Goal: Transaction & Acquisition: Purchase product/service

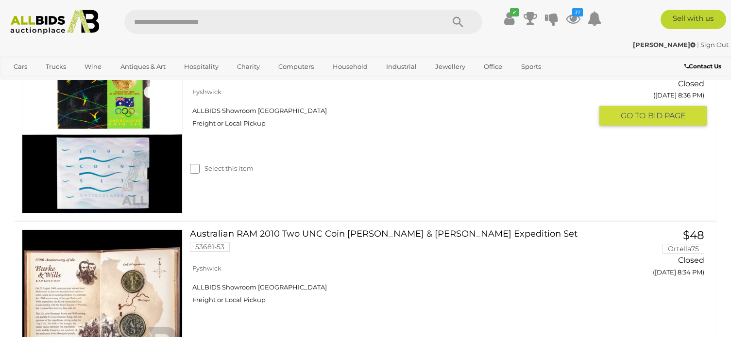
scroll to position [8982, 0]
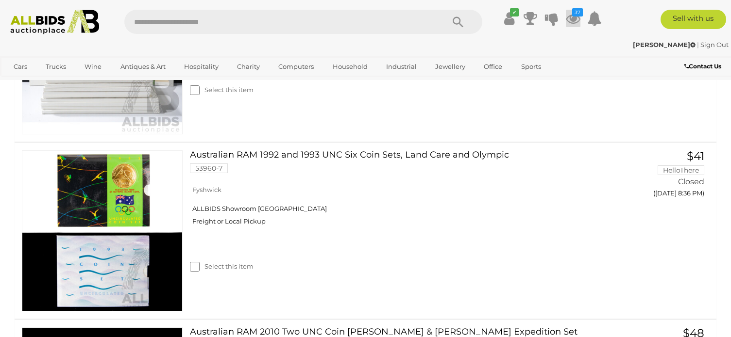
click at [565, 17] on ul "✔ Your account is up to date Transaction History Current Bids" at bounding box center [547, 18] width 117 height 17
click at [569, 17] on icon at bounding box center [573, 18] width 15 height 17
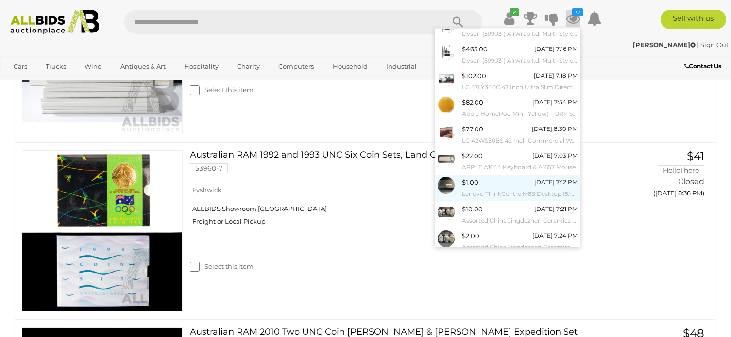
scroll to position [90, 0]
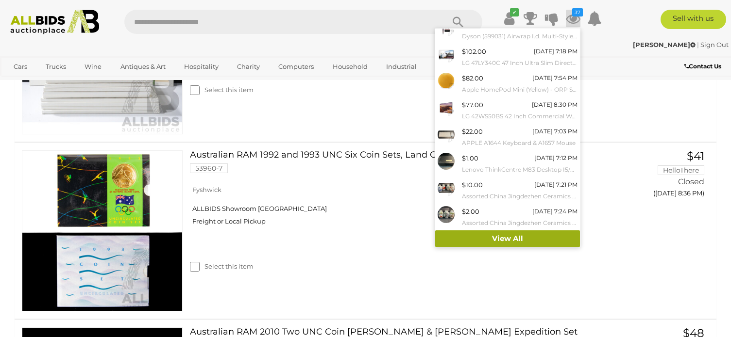
click at [493, 240] on link "View All" at bounding box center [507, 239] width 145 height 17
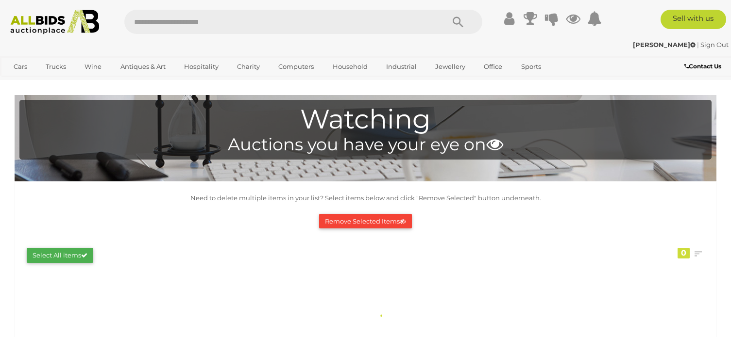
scroll to position [49, 0]
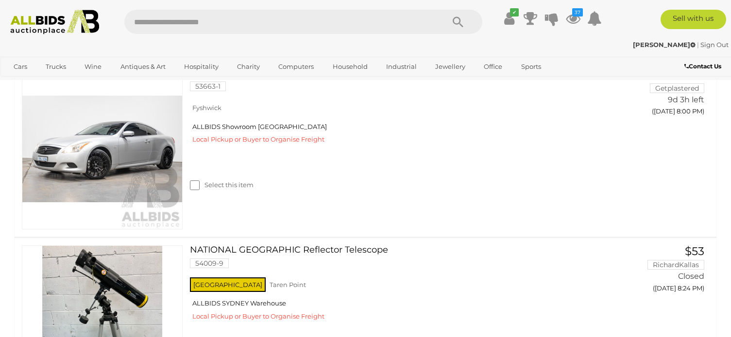
scroll to position [5972, 0]
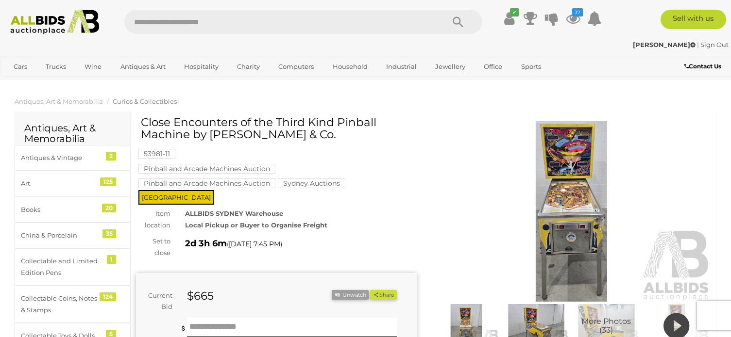
click at [573, 190] on img at bounding box center [571, 211] width 281 height 181
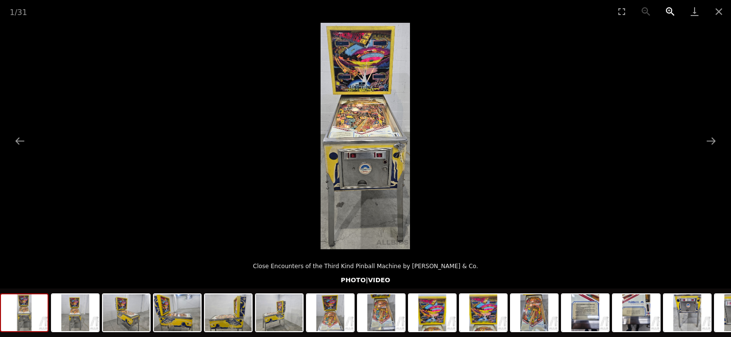
click at [671, 9] on button "Zoom in" at bounding box center [670, 11] width 24 height 23
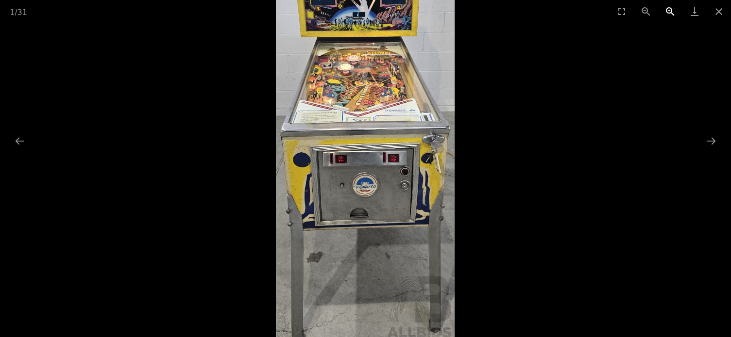
click at [670, 9] on button "Zoom in" at bounding box center [670, 11] width 24 height 23
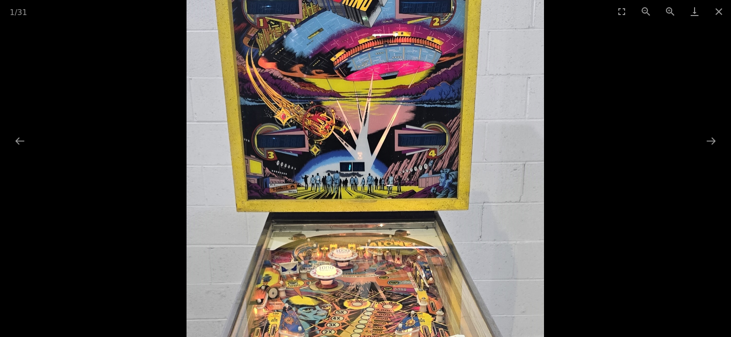
drag, startPoint x: 413, startPoint y: 79, endPoint x: 443, endPoint y: 369, distance: 291.9
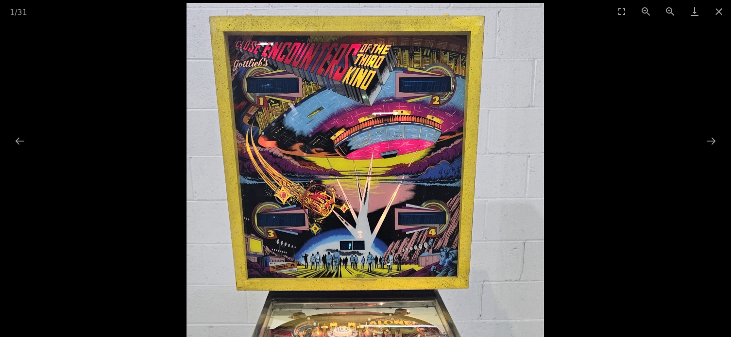
drag, startPoint x: 442, startPoint y: 143, endPoint x: 442, endPoint y: 161, distance: 18.0
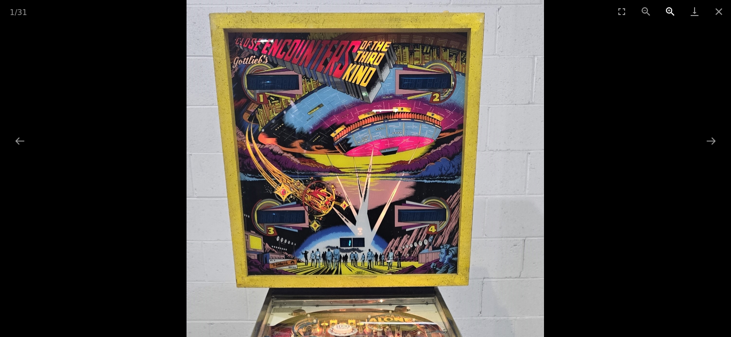
click at [669, 14] on button "Zoom in" at bounding box center [670, 11] width 24 height 23
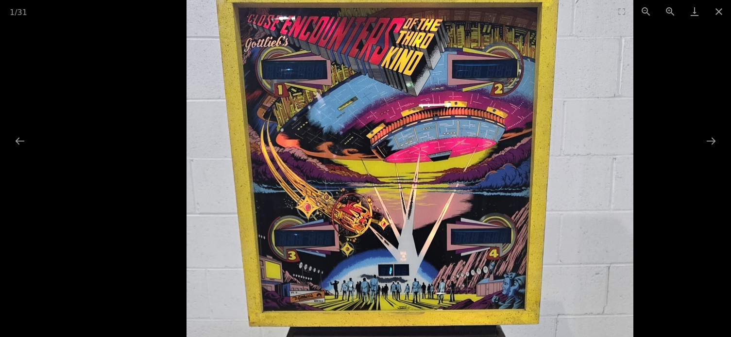
drag, startPoint x: 443, startPoint y: 244, endPoint x: 443, endPoint y: 211, distance: 33.0
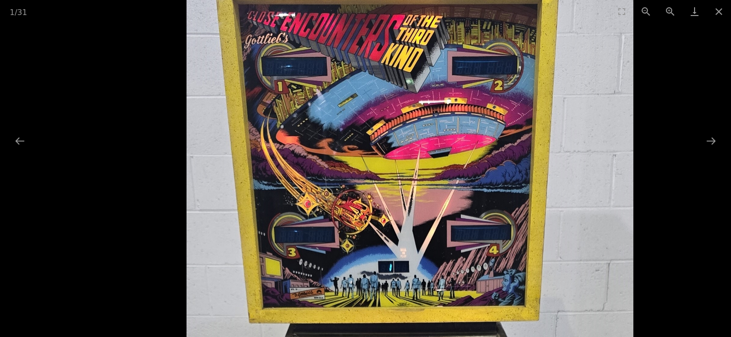
scroll to position [243, 0]
click at [709, 144] on button "Next slide" at bounding box center [711, 141] width 20 height 19
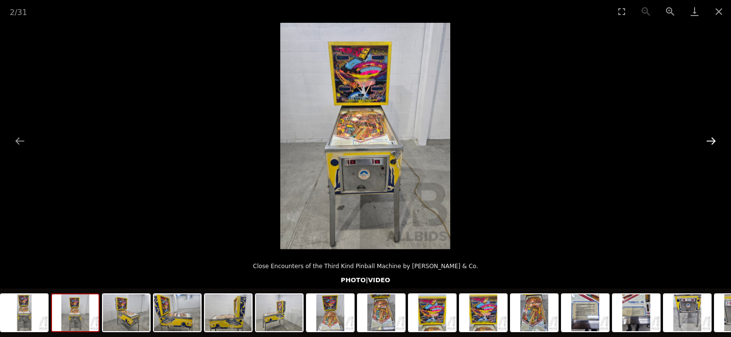
click at [711, 144] on button "Next slide" at bounding box center [711, 141] width 20 height 19
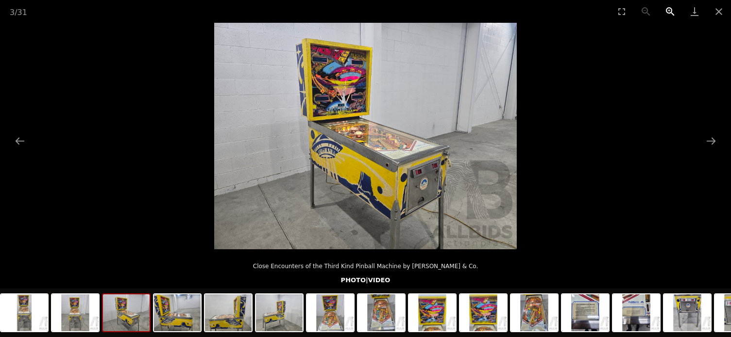
click at [672, 12] on button "Zoom in" at bounding box center [670, 11] width 24 height 23
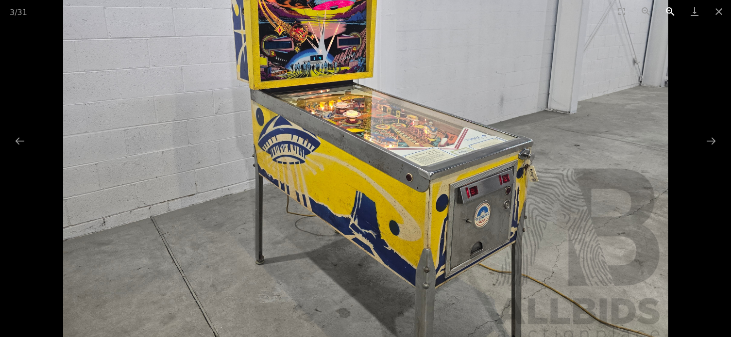
click at [671, 12] on button "Zoom in" at bounding box center [670, 11] width 24 height 23
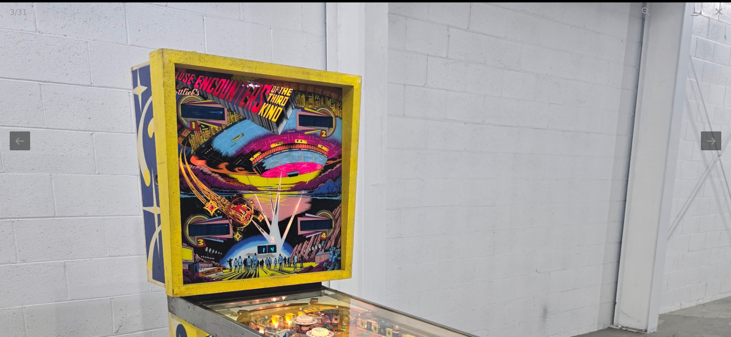
drag, startPoint x: 293, startPoint y: 181, endPoint x: 266, endPoint y: 310, distance: 132.3
click at [266, 310] on img at bounding box center [339, 342] width 907 height 680
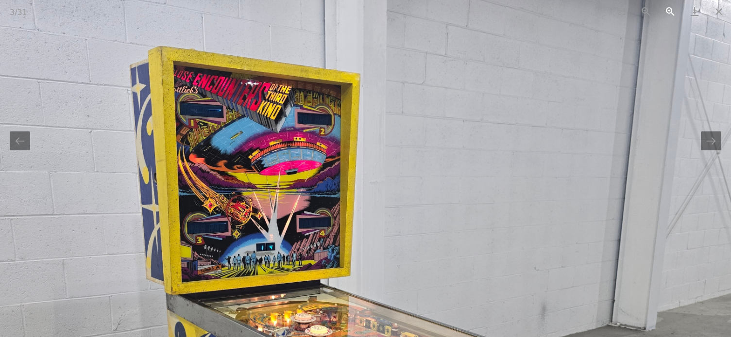
click at [668, 10] on button "Zoom in" at bounding box center [670, 11] width 24 height 23
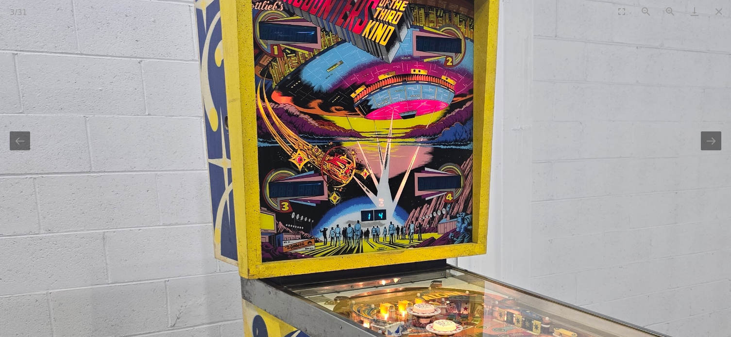
drag, startPoint x: 437, startPoint y: 274, endPoint x: 428, endPoint y: 177, distance: 97.5
click at [428, 177] on img at bounding box center [470, 339] width 1209 height 907
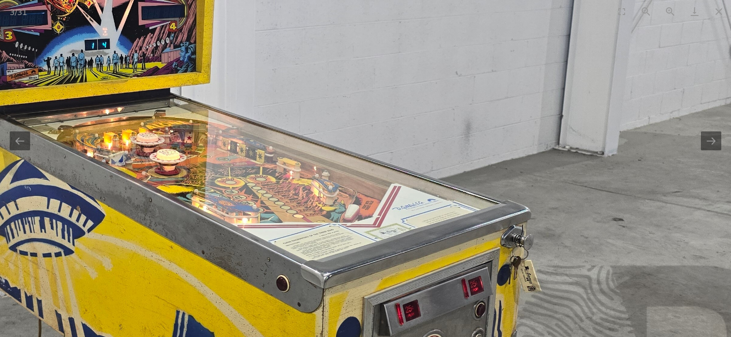
drag, startPoint x: 610, startPoint y: 232, endPoint x: 335, endPoint y: 111, distance: 300.2
click at [335, 111] on img at bounding box center [194, 168] width 1209 height 907
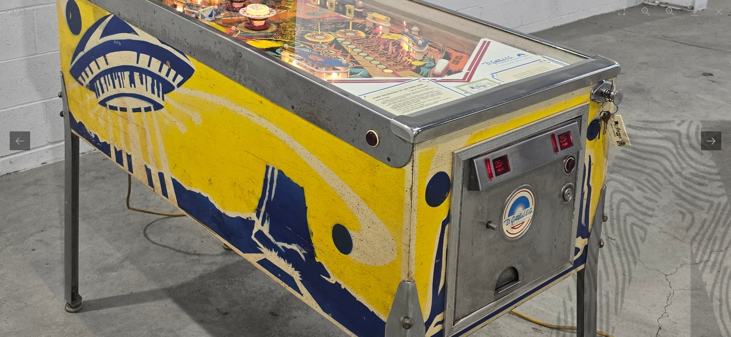
drag, startPoint x: 164, startPoint y: 264, endPoint x: 322, endPoint y: 134, distance: 204.2
click at [322, 134] on img at bounding box center [284, 22] width 1209 height 907
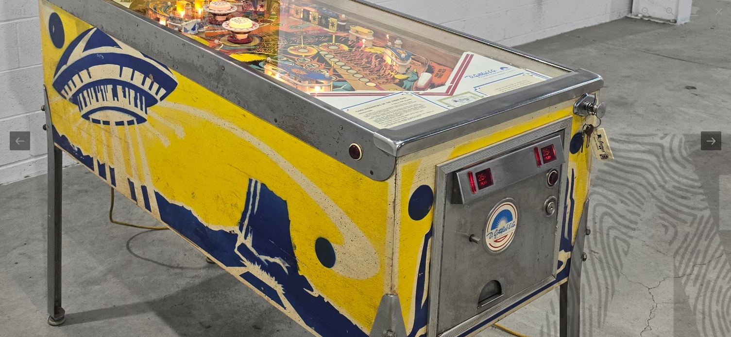
drag, startPoint x: 255, startPoint y: 288, endPoint x: 225, endPoint y: 311, distance: 37.5
click at [225, 311] on img at bounding box center [267, 36] width 1209 height 907
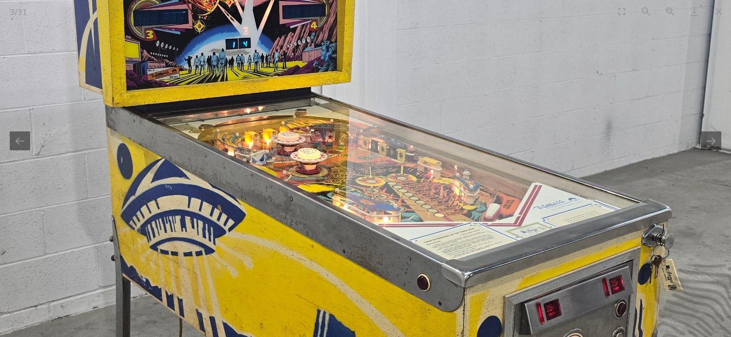
drag, startPoint x: 217, startPoint y: 144, endPoint x: 287, endPoint y: 278, distance: 150.7
click at [288, 279] on img at bounding box center [335, 167] width 1209 height 907
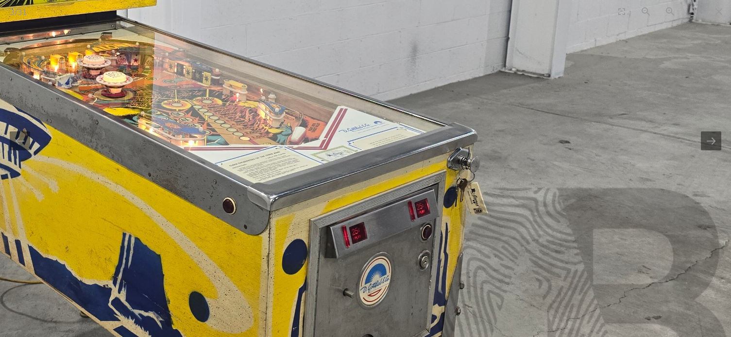
drag, startPoint x: 395, startPoint y: 273, endPoint x: 167, endPoint y: 78, distance: 300.6
click at [167, 78] on img at bounding box center [140, 90] width 1209 height 907
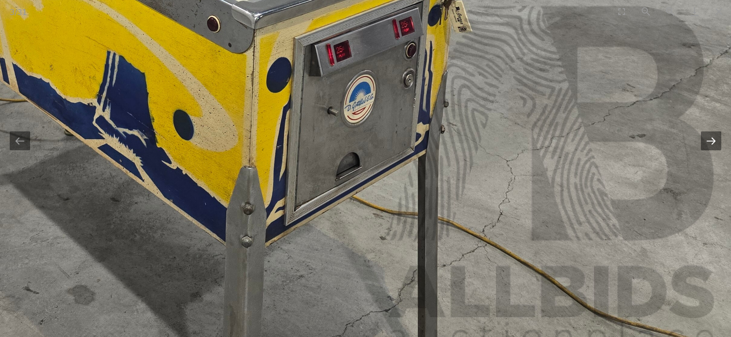
click at [717, 142] on button "Next slide" at bounding box center [711, 141] width 20 height 19
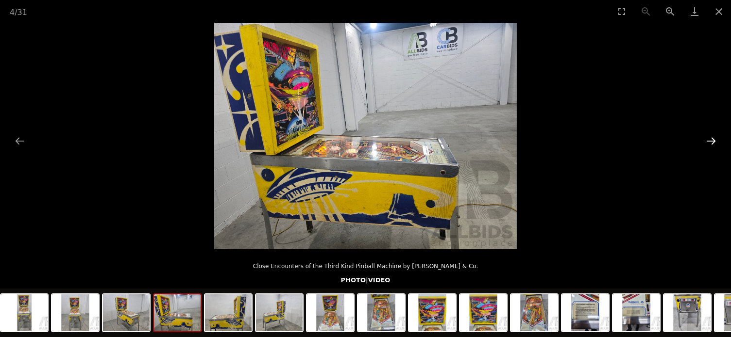
click at [717, 142] on button "Next slide" at bounding box center [711, 141] width 20 height 19
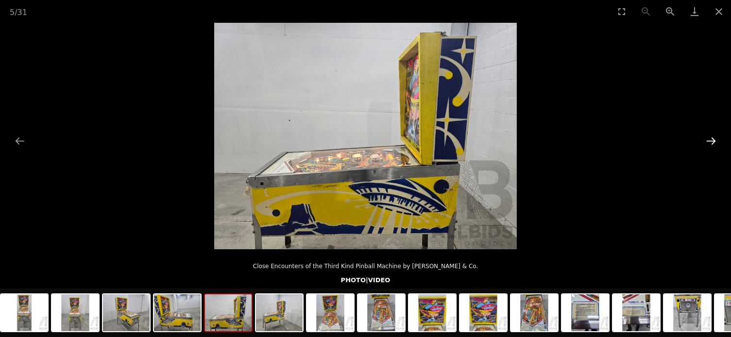
click at [716, 142] on button "Next slide" at bounding box center [711, 141] width 20 height 19
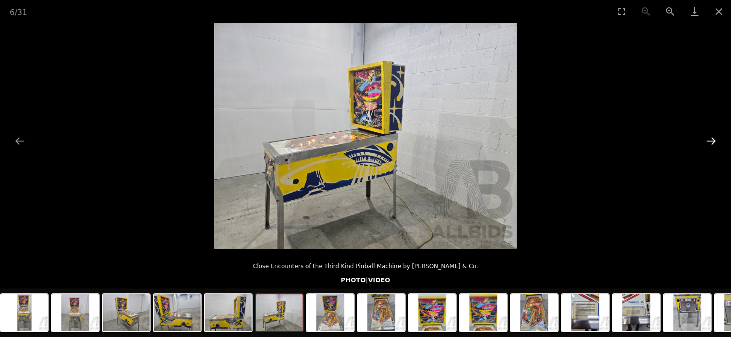
click at [720, 142] on button "Next slide" at bounding box center [711, 141] width 20 height 19
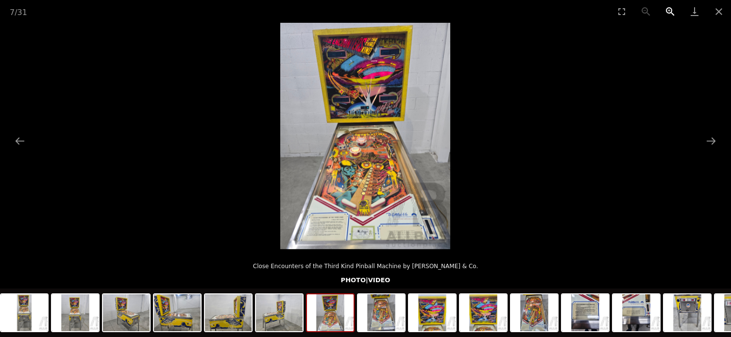
click at [669, 10] on button "Zoom in" at bounding box center [670, 11] width 24 height 23
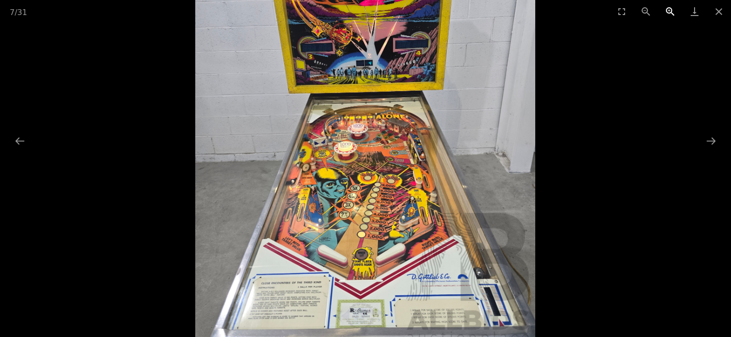
click at [669, 10] on button "Zoom in" at bounding box center [670, 11] width 24 height 23
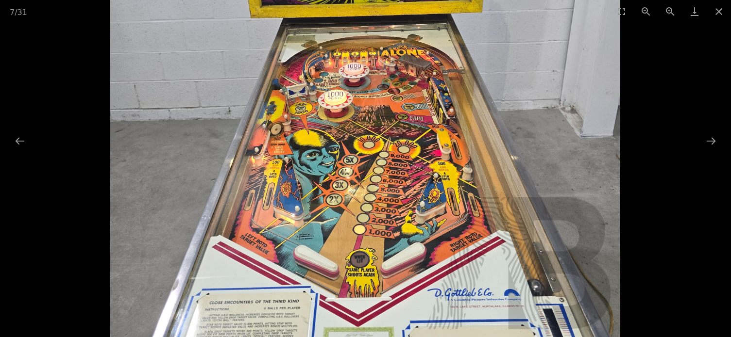
drag, startPoint x: 456, startPoint y: 324, endPoint x: 456, endPoint y: 285, distance: 38.4
click at [456, 285] on img at bounding box center [365, 57] width 510 height 680
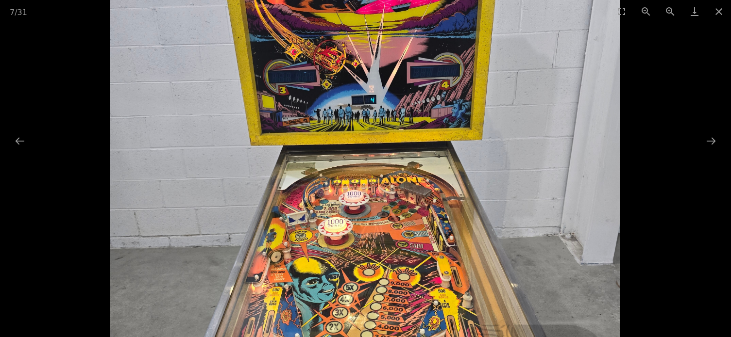
drag, startPoint x: 538, startPoint y: 184, endPoint x: 538, endPoint y: 210, distance: 26.2
click at [538, 210] on img at bounding box center [365, 185] width 510 height 680
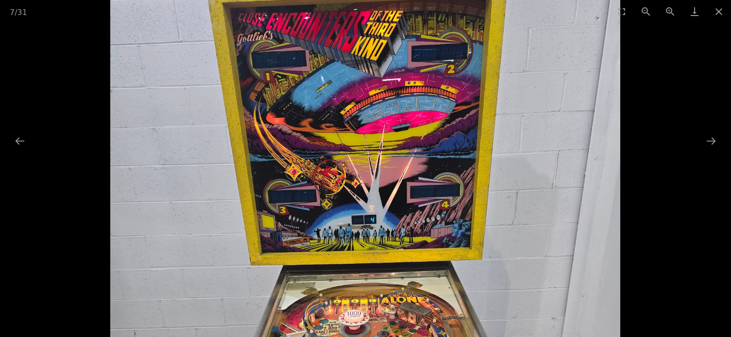
scroll to position [485, 0]
click at [707, 141] on button "Next slide" at bounding box center [711, 141] width 20 height 19
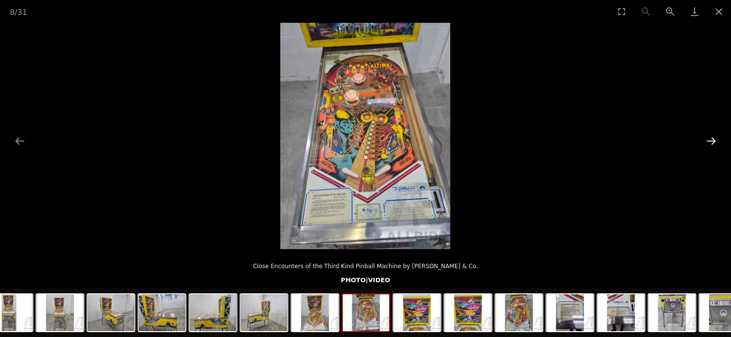
click at [705, 141] on button "Next slide" at bounding box center [711, 141] width 20 height 19
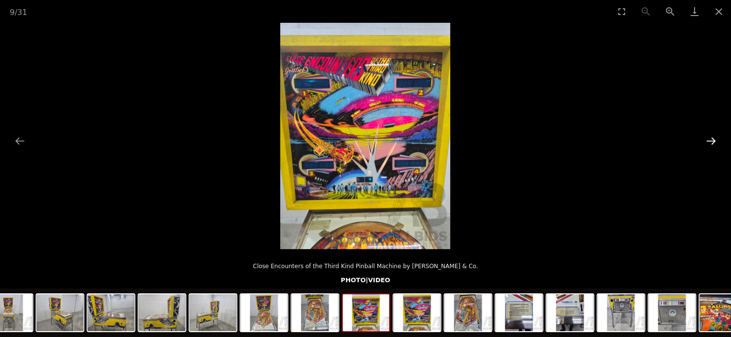
click at [708, 142] on button "Next slide" at bounding box center [711, 141] width 20 height 19
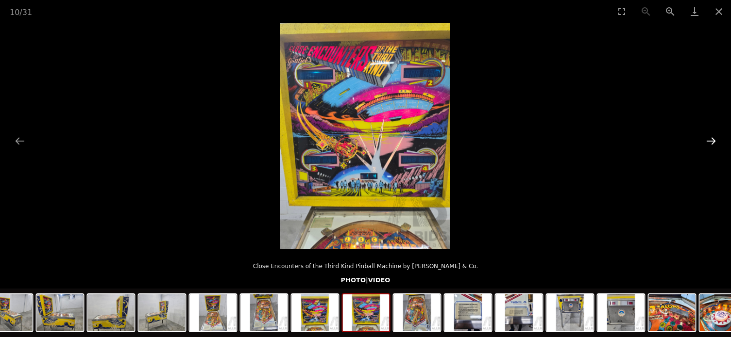
click at [708, 142] on button "Next slide" at bounding box center [711, 141] width 20 height 19
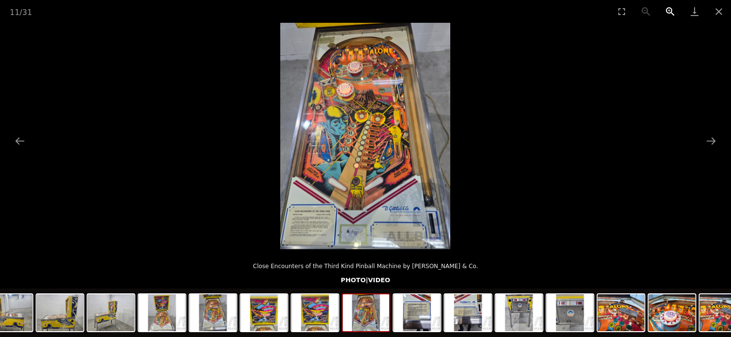
click at [672, 13] on button "Zoom in" at bounding box center [670, 11] width 24 height 23
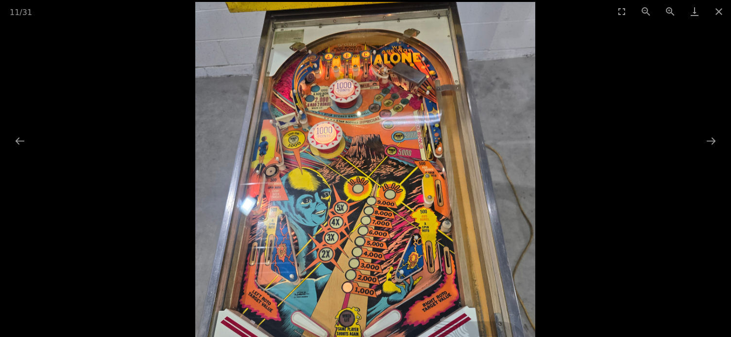
drag, startPoint x: 385, startPoint y: 97, endPoint x: 376, endPoint y: 214, distance: 117.3
click at [376, 214] on img at bounding box center [365, 228] width 340 height 453
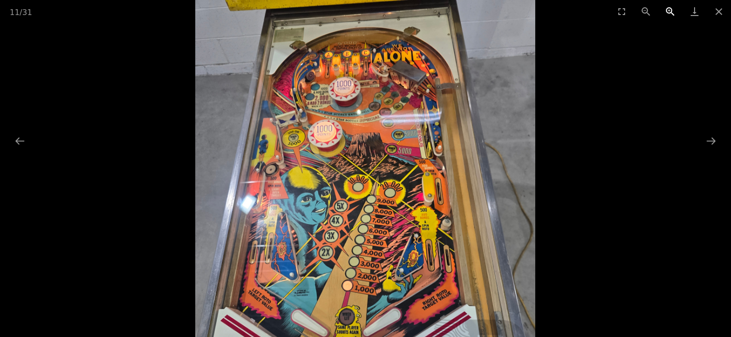
click at [670, 9] on button "Zoom in" at bounding box center [670, 11] width 24 height 23
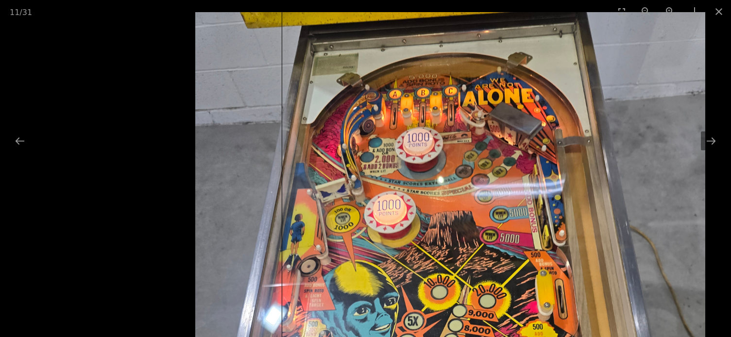
drag, startPoint x: 515, startPoint y: 117, endPoint x: 500, endPoint y: 151, distance: 37.2
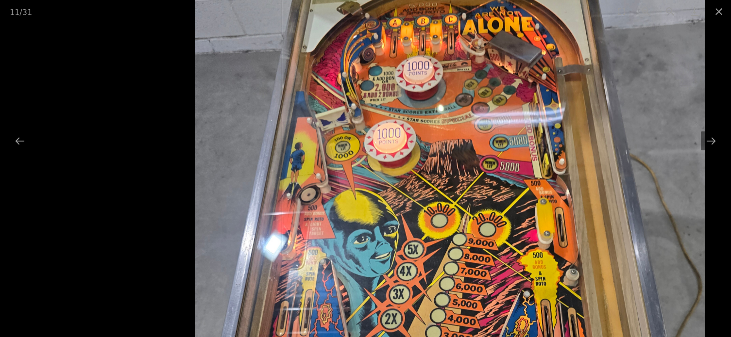
drag, startPoint x: 499, startPoint y: 279, endPoint x: 494, endPoint y: 219, distance: 59.9
click at [494, 219] on img at bounding box center [450, 280] width 510 height 680
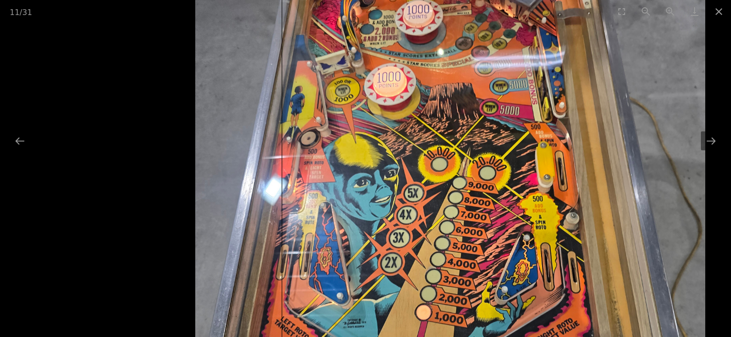
drag, startPoint x: 502, startPoint y: 283, endPoint x: 497, endPoint y: 226, distance: 57.5
click at [497, 227] on img at bounding box center [450, 224] width 510 height 680
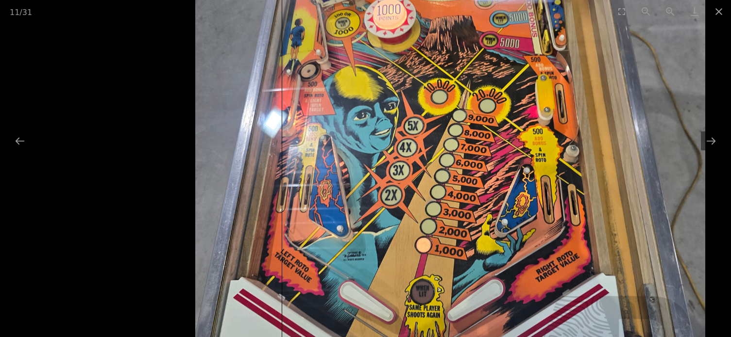
drag, startPoint x: 489, startPoint y: 298, endPoint x: 491, endPoint y: 243, distance: 54.9
click at [491, 243] on img at bounding box center [450, 156] width 510 height 680
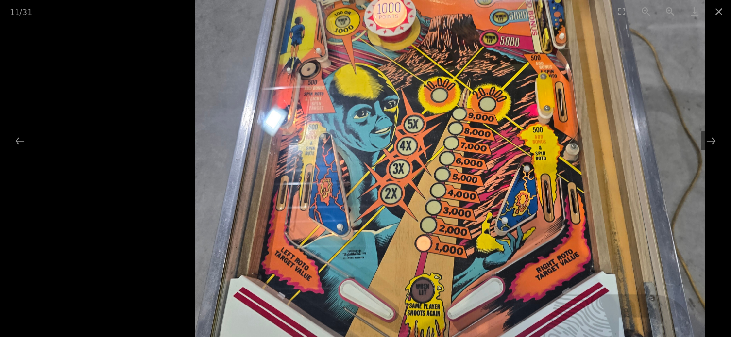
scroll to position [534, 0]
